Goal: Task Accomplishment & Management: Complete application form

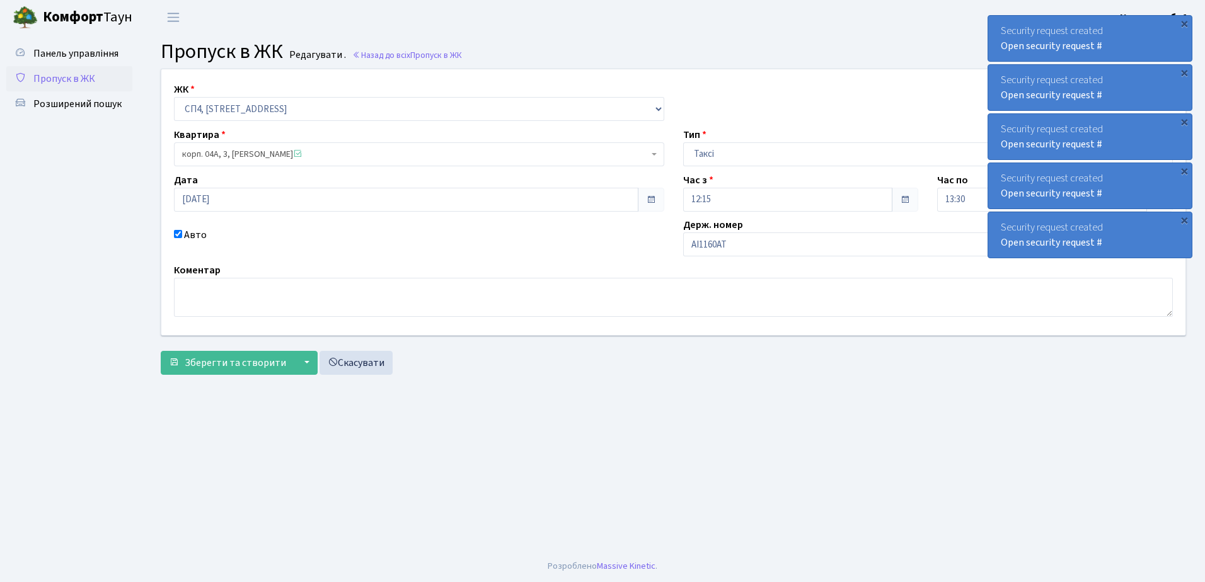
click at [71, 76] on span "Пропуск в ЖК" at bounding box center [64, 79] width 62 height 14
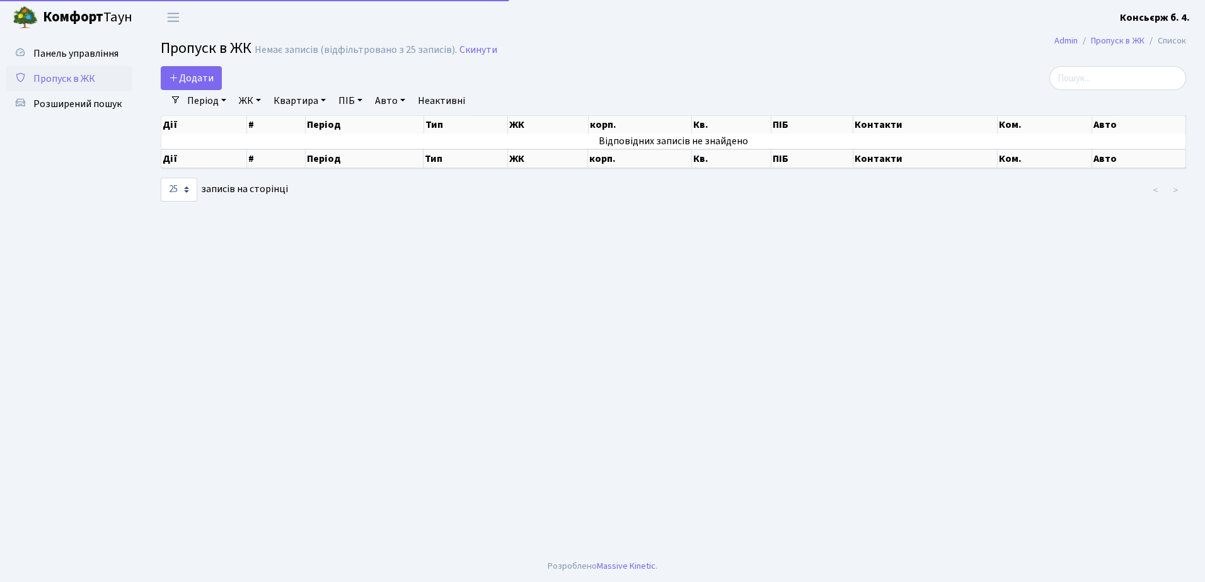
select select "25"
click at [187, 78] on span "Додати" at bounding box center [191, 78] width 45 height 14
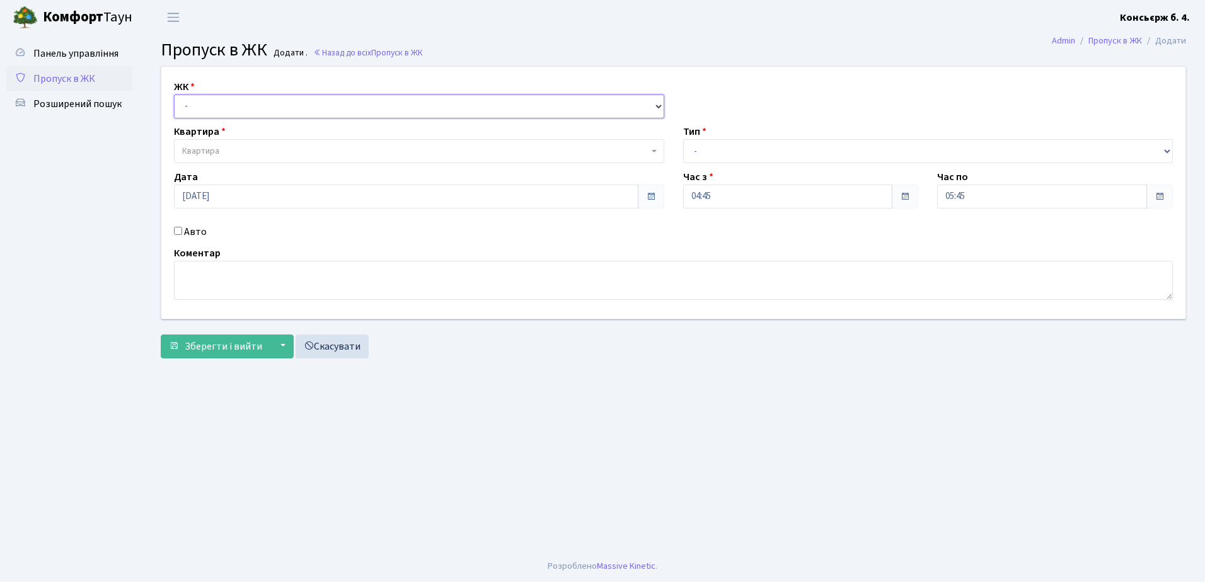
click at [192, 106] on select "- СП4, Столичне шосе, 5" at bounding box center [419, 107] width 490 height 24
select select "325"
click at [174, 95] on select "- СП4, Столичне шосе, 5" at bounding box center [419, 107] width 490 height 24
select select
click at [207, 152] on span "Квартира" at bounding box center [200, 151] width 37 height 13
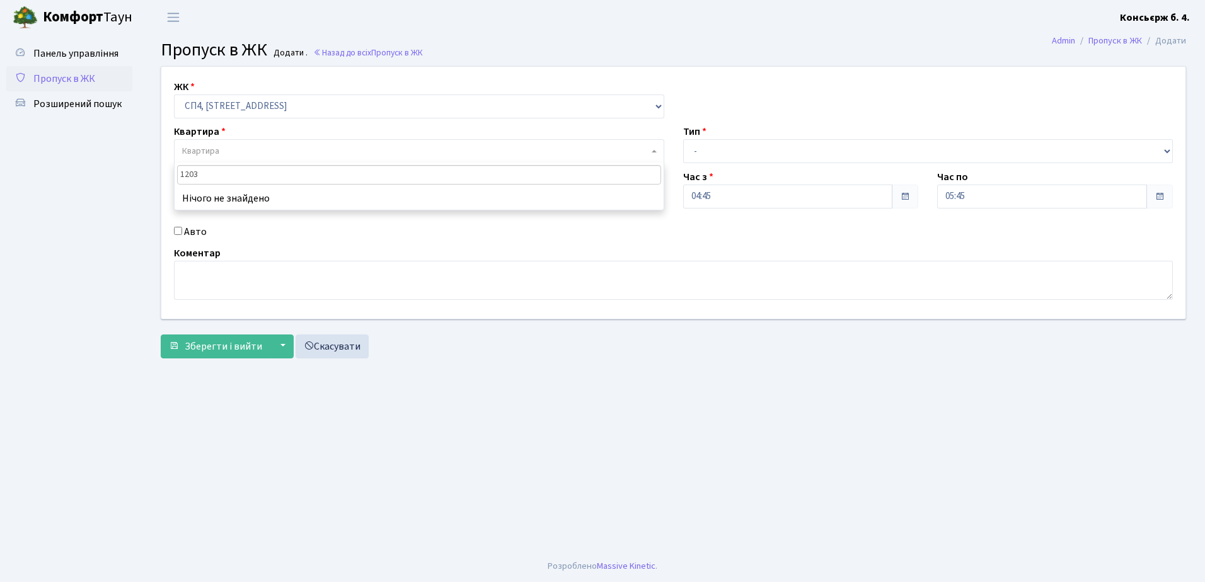
type input "1203"
drag, startPoint x: 1187, startPoint y: 168, endPoint x: 184, endPoint y: 149, distance: 1003.0
click at [183, 149] on span "Квартира" at bounding box center [200, 151] width 37 height 13
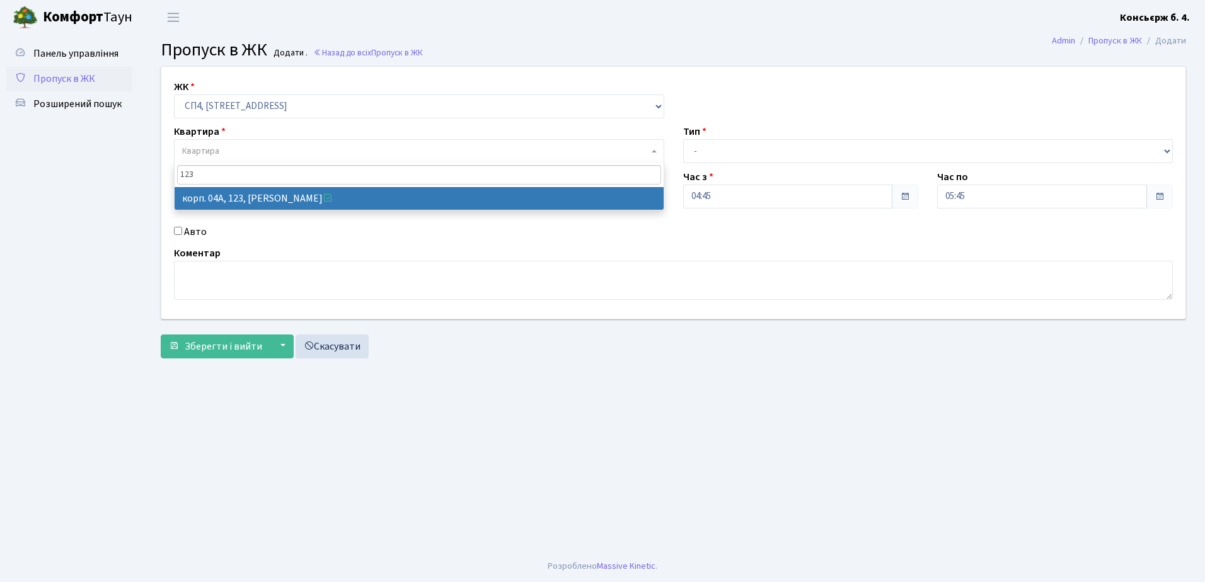
type input "123"
select select "21151"
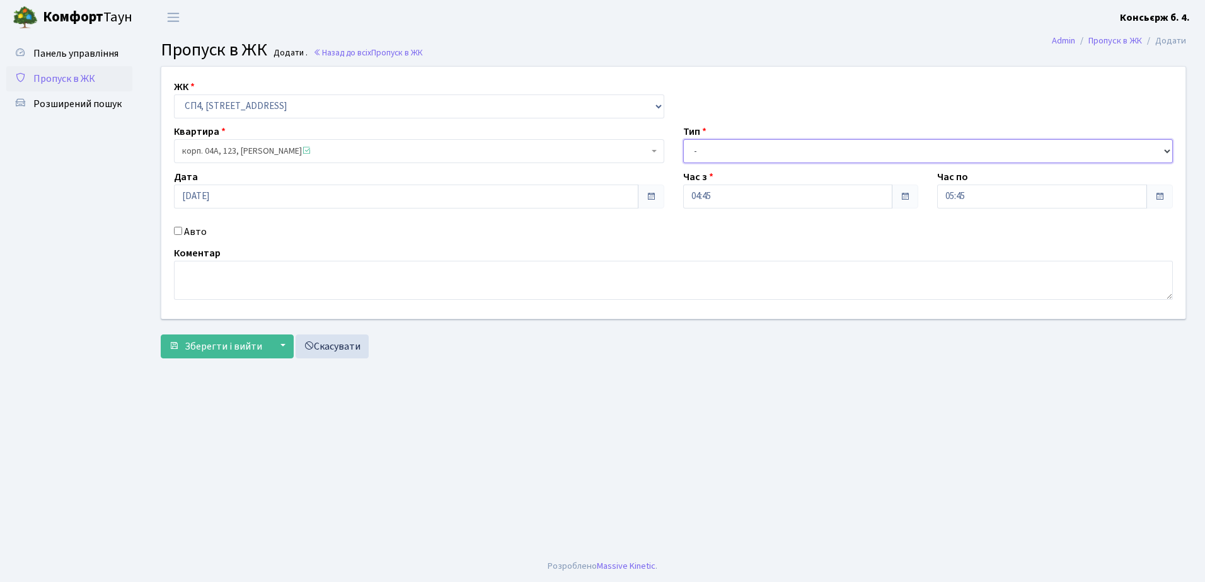
click at [714, 149] on select "- Доставка Таксі Гості Сервіс" at bounding box center [928, 151] width 490 height 24
select select "1"
click at [683, 139] on select "- Доставка Таксі Гості Сервіс" at bounding box center [928, 151] width 490 height 24
click at [178, 230] on input "Авто" at bounding box center [178, 231] width 8 height 8
checkbox input "true"
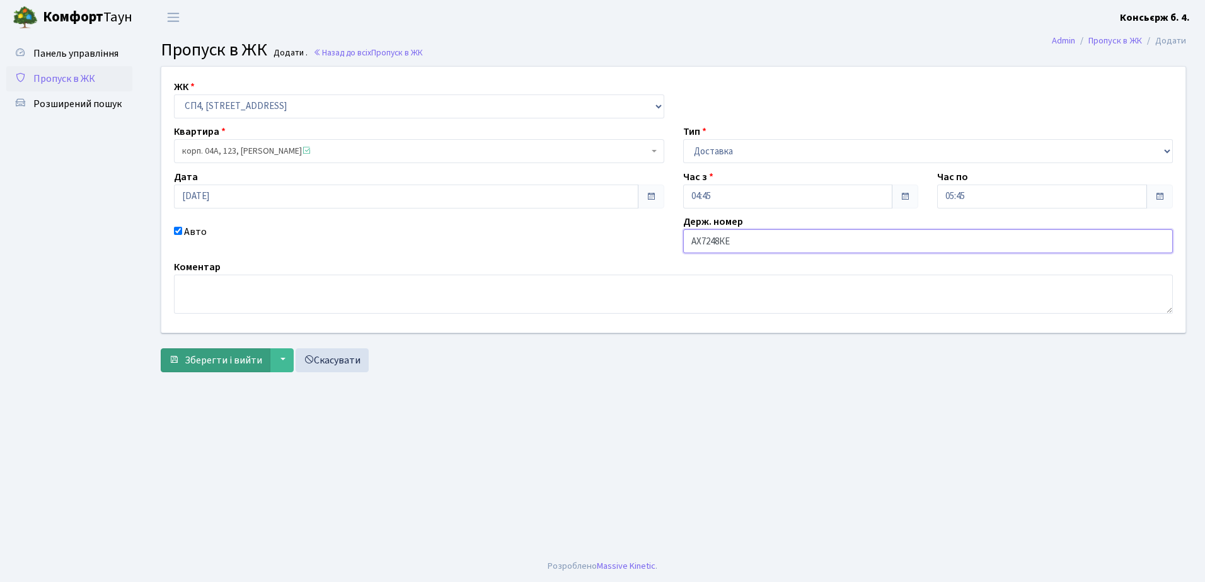
type input "АХ7248КЕ"
click at [214, 362] on span "Зберегти і вийти" at bounding box center [224, 361] width 78 height 14
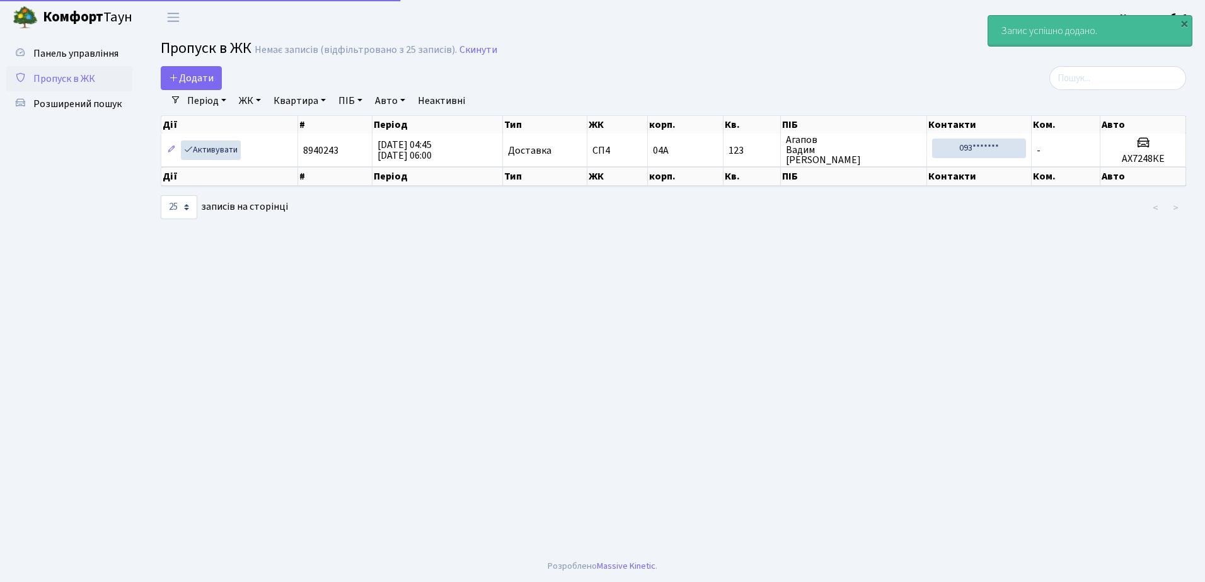
select select "25"
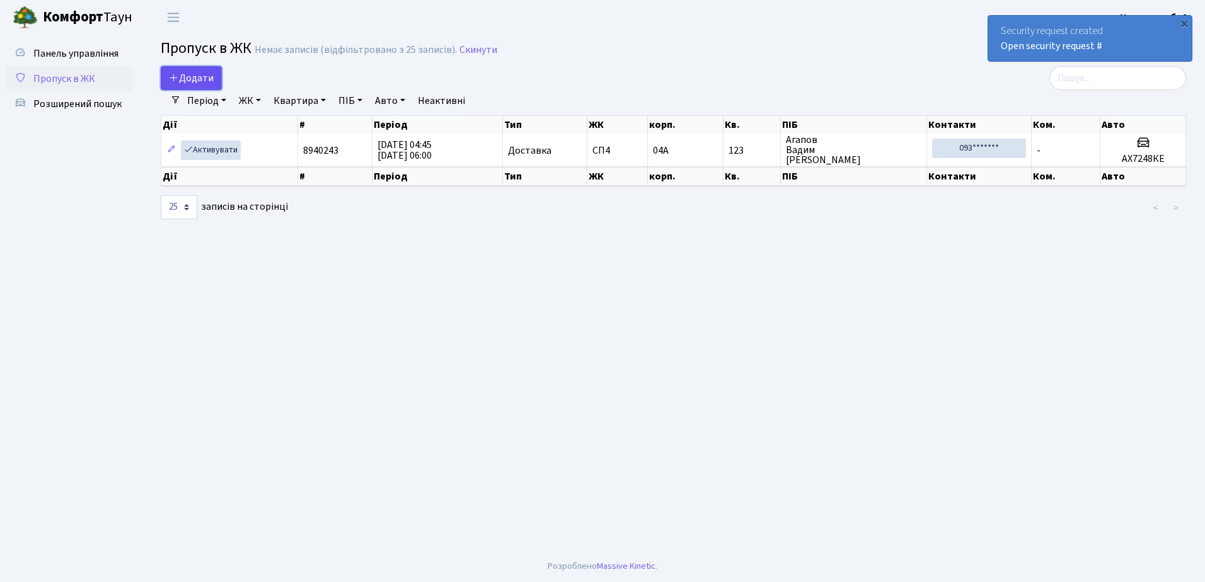
click at [182, 75] on span "Додати" at bounding box center [191, 78] width 45 height 14
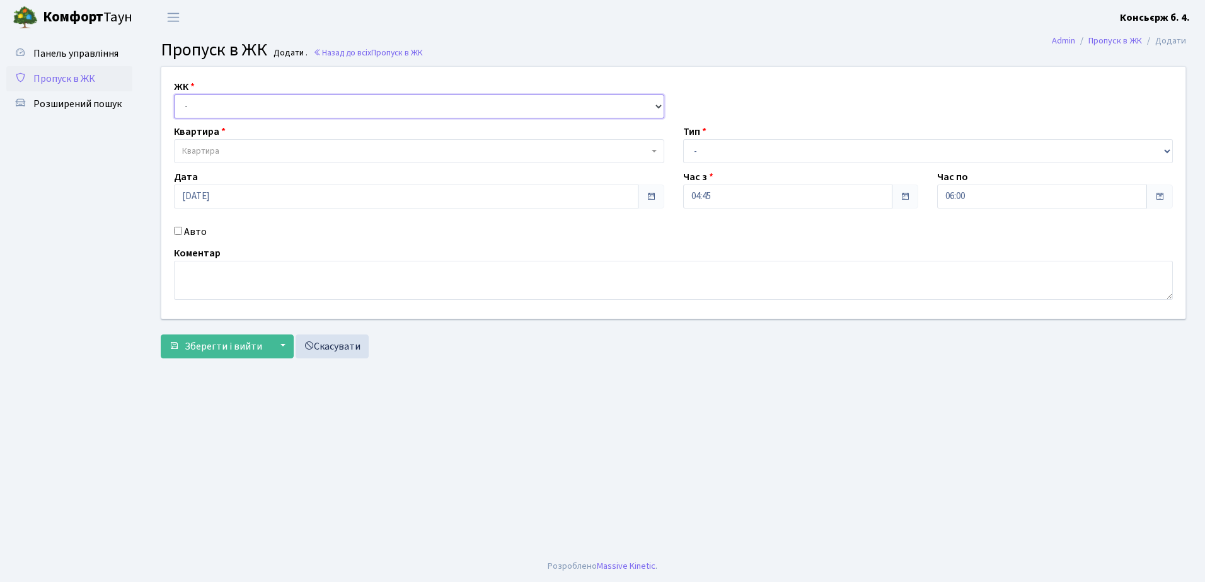
click at [192, 103] on select "- [STREET_ADDRESS]" at bounding box center [419, 107] width 490 height 24
select select "325"
click at [174, 95] on select "- [STREET_ADDRESS]" at bounding box center [419, 107] width 490 height 24
select select
click at [222, 150] on span "Квартира" at bounding box center [415, 151] width 466 height 13
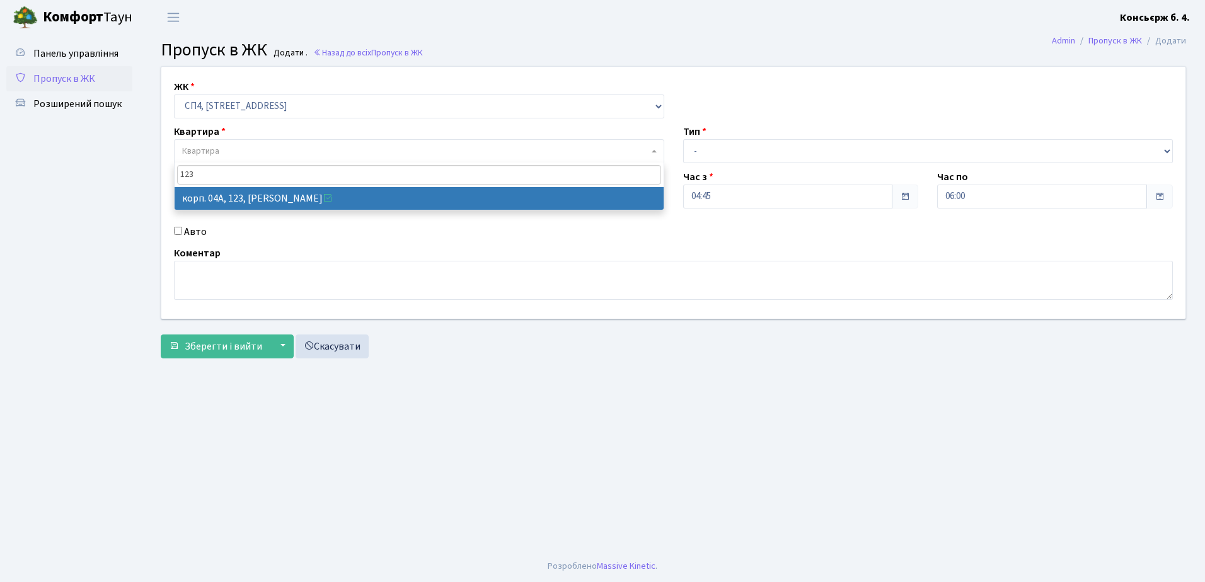
type input "123"
select select "21151"
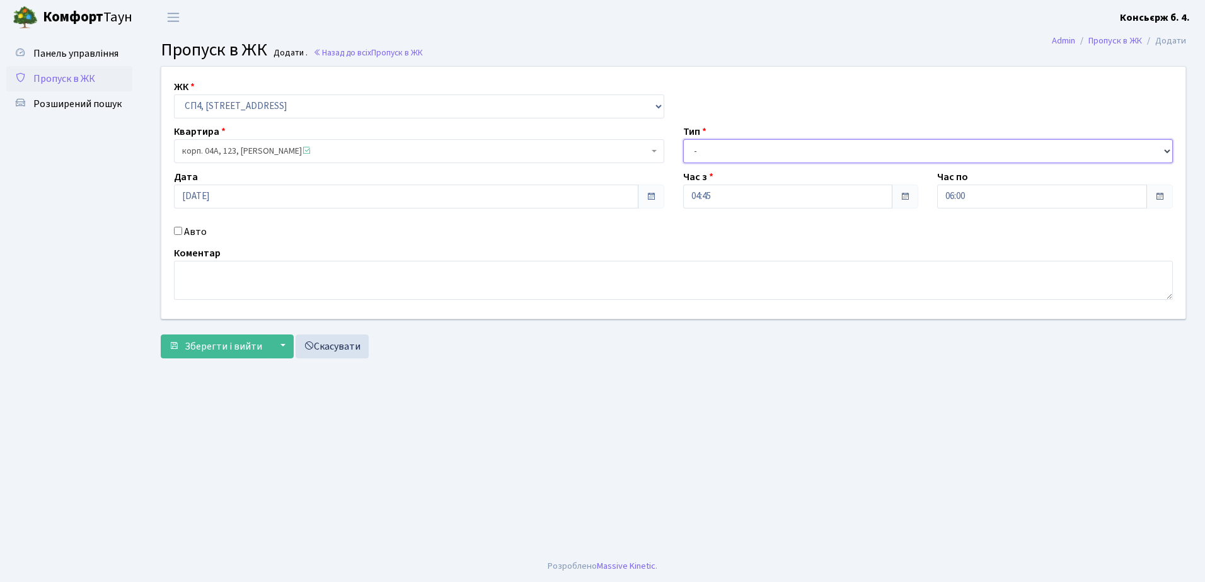
click at [705, 149] on select "- Доставка Таксі Гості Сервіс" at bounding box center [928, 151] width 490 height 24
select select "1"
click at [683, 139] on select "- Доставка Таксі Гості Сервіс" at bounding box center [928, 151] width 490 height 24
click at [177, 229] on input "Авто" at bounding box center [178, 231] width 8 height 8
checkbox input "true"
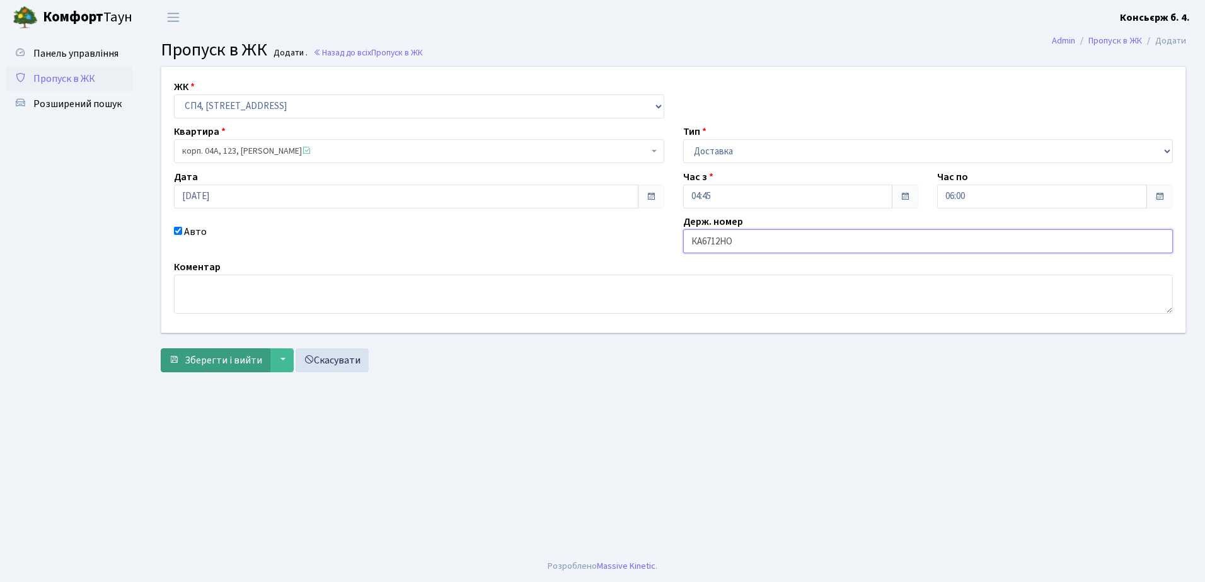
type input "КА6712НО"
click at [235, 359] on span "Зберегти і вийти" at bounding box center [224, 361] width 78 height 14
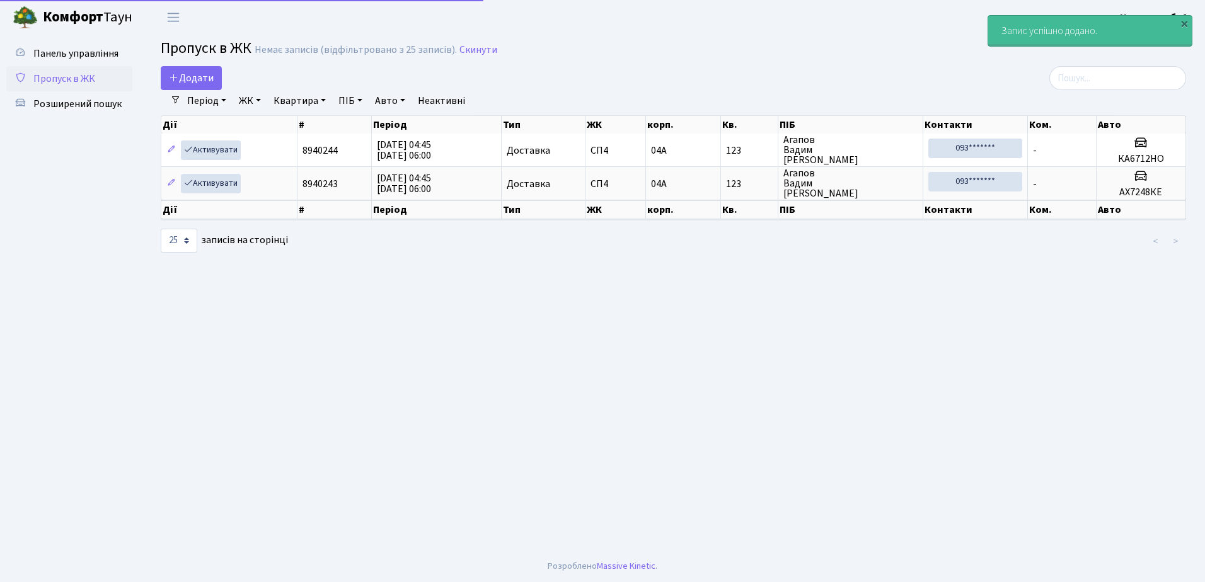
select select "25"
